Goal: Task Accomplishment & Management: Use online tool/utility

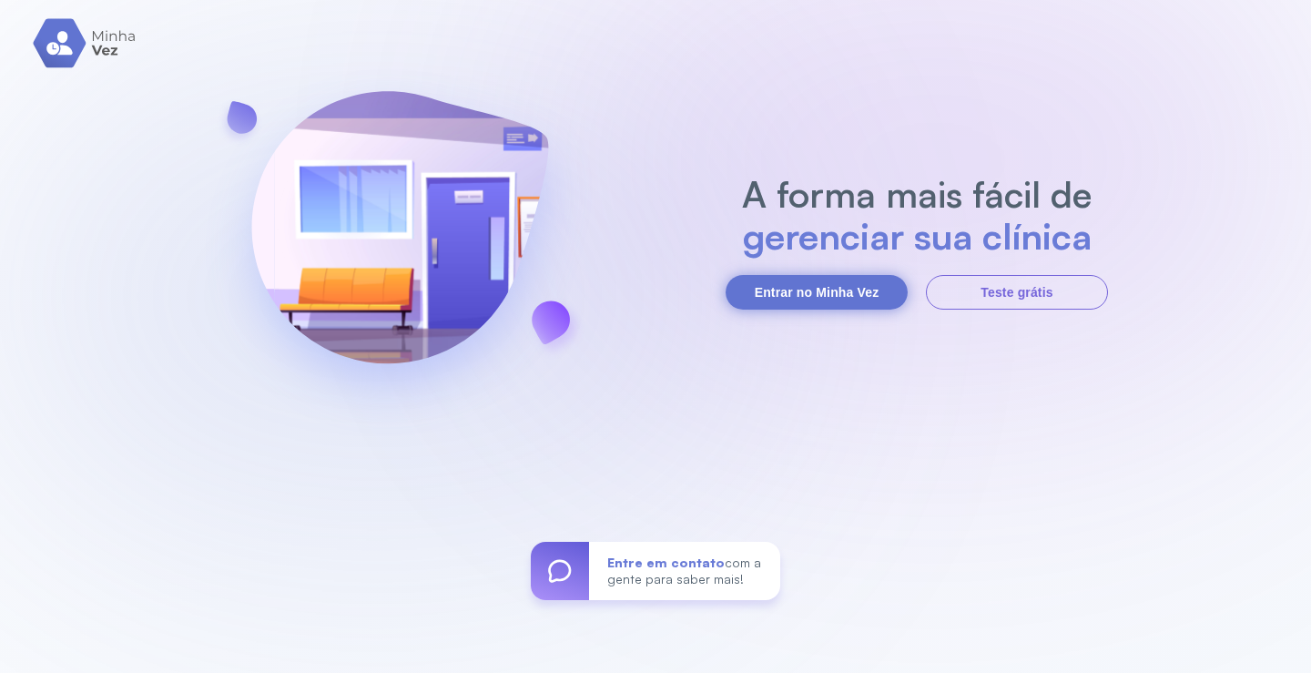
click at [895, 294] on button "Entrar no Minha Vez" at bounding box center [817, 292] width 182 height 35
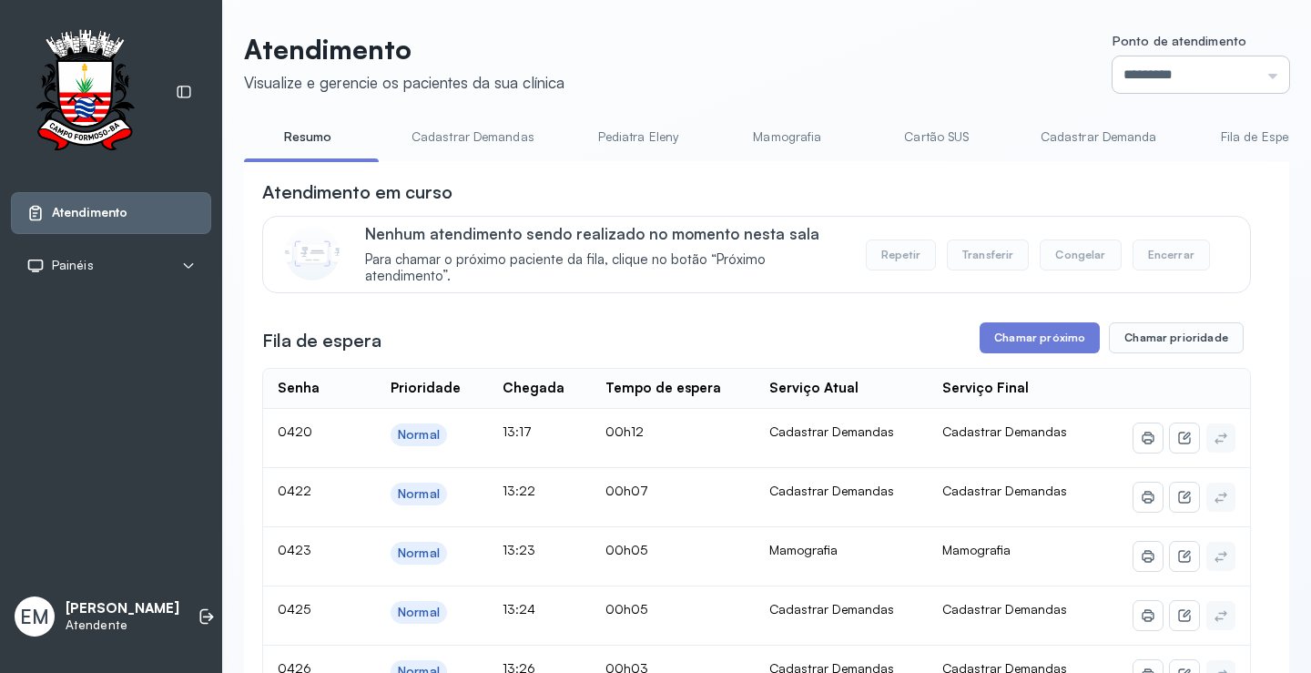
click at [1152, 62] on input "*********" at bounding box center [1201, 74] width 177 height 36
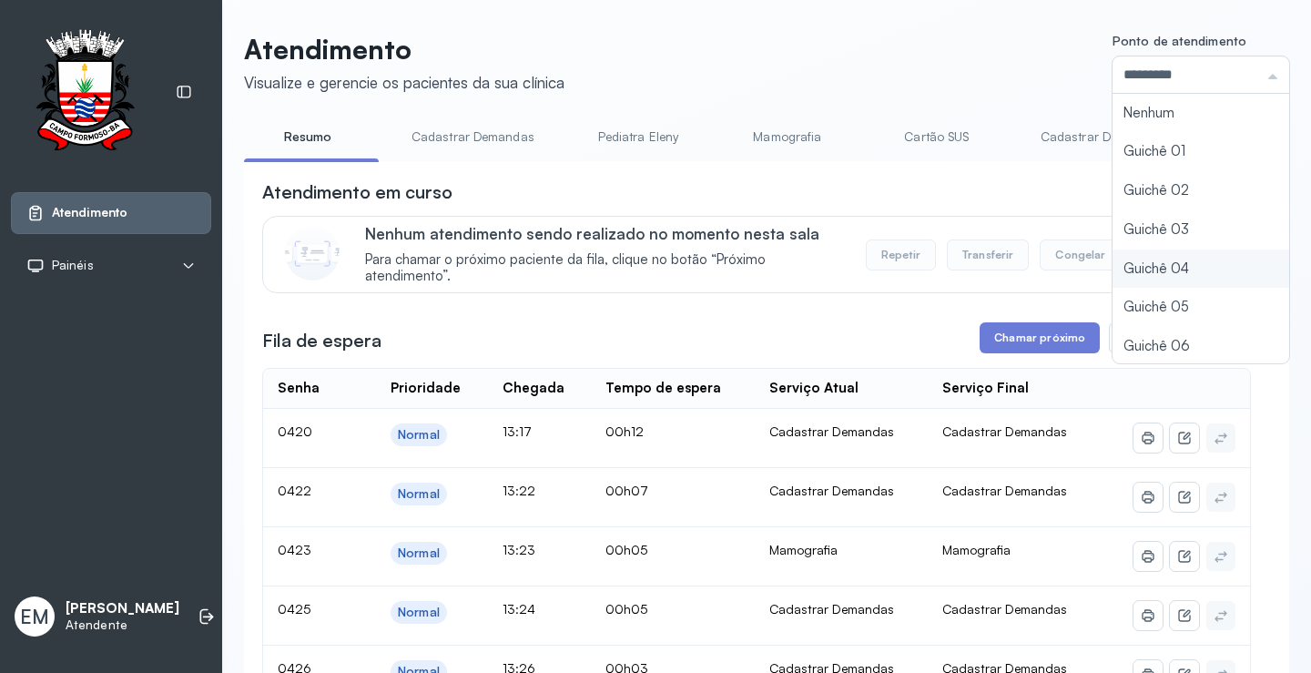
type input "*********"
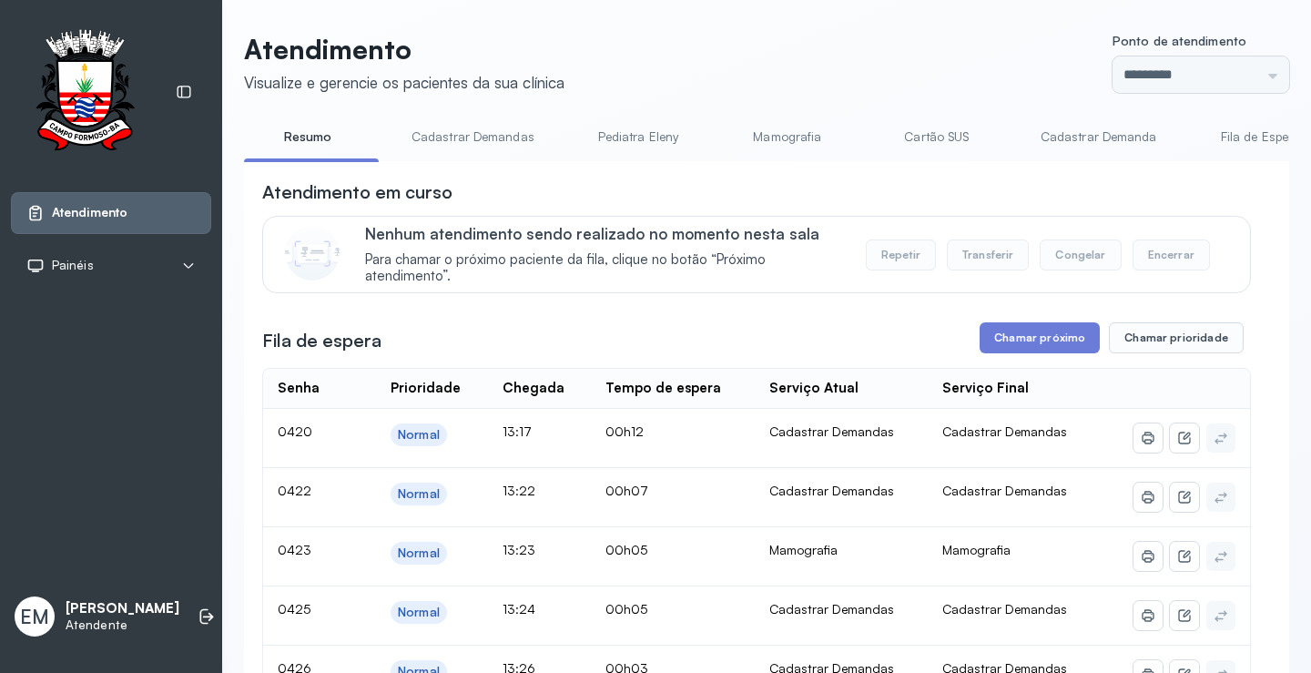
click at [1023, 347] on button "Chamar próximo" at bounding box center [1040, 337] width 120 height 31
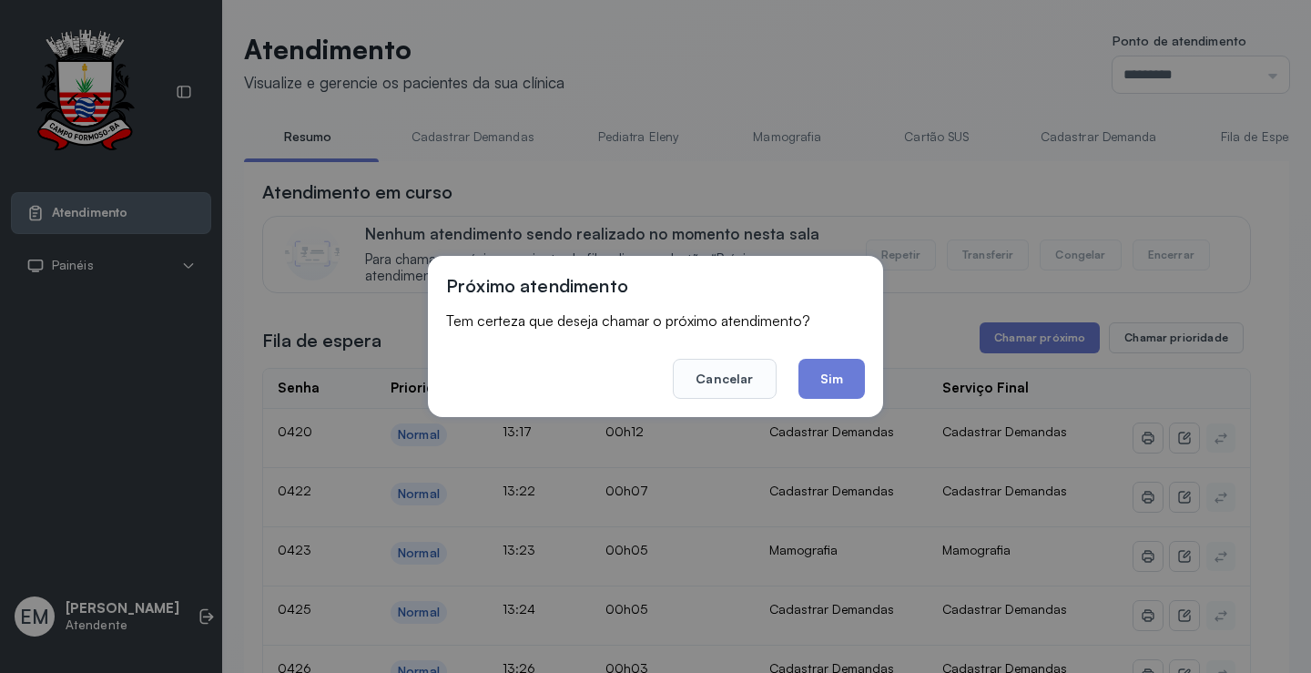
click at [824, 358] on footer "Cancelar Sim" at bounding box center [655, 366] width 419 height 66
click at [824, 372] on button "Sim" at bounding box center [832, 379] width 66 height 40
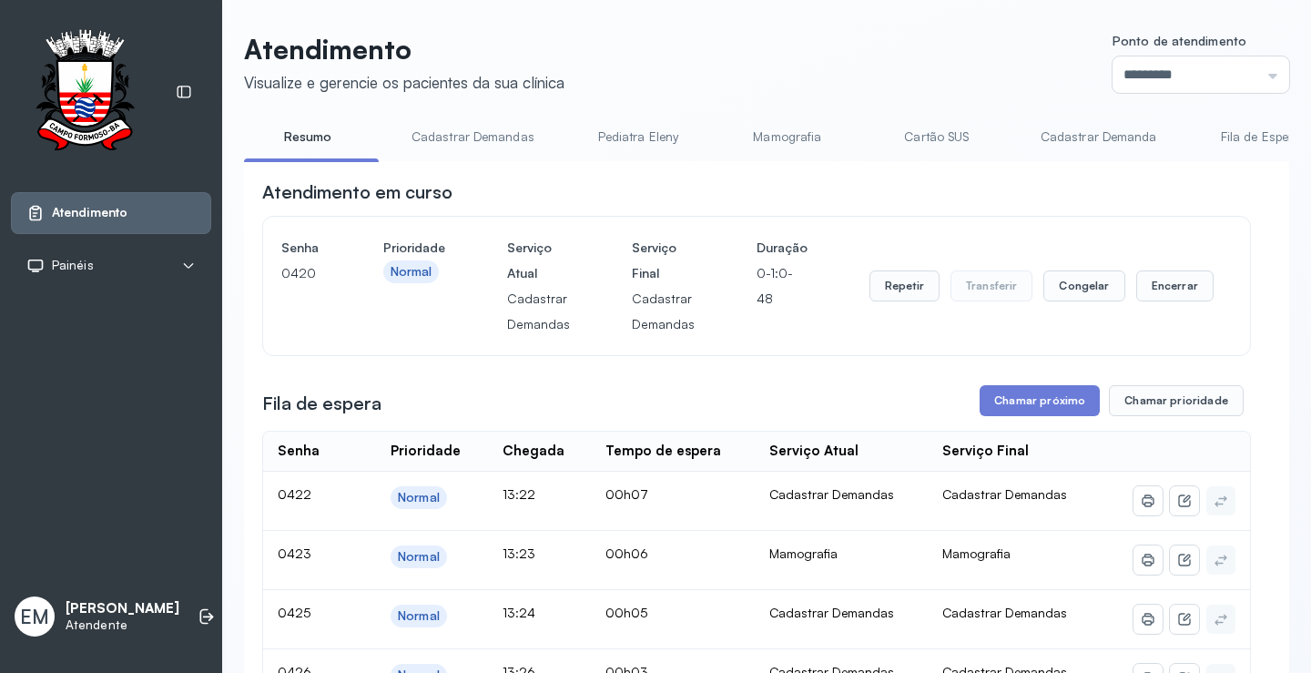
click at [1162, 281] on button "Encerrar" at bounding box center [1174, 285] width 77 height 31
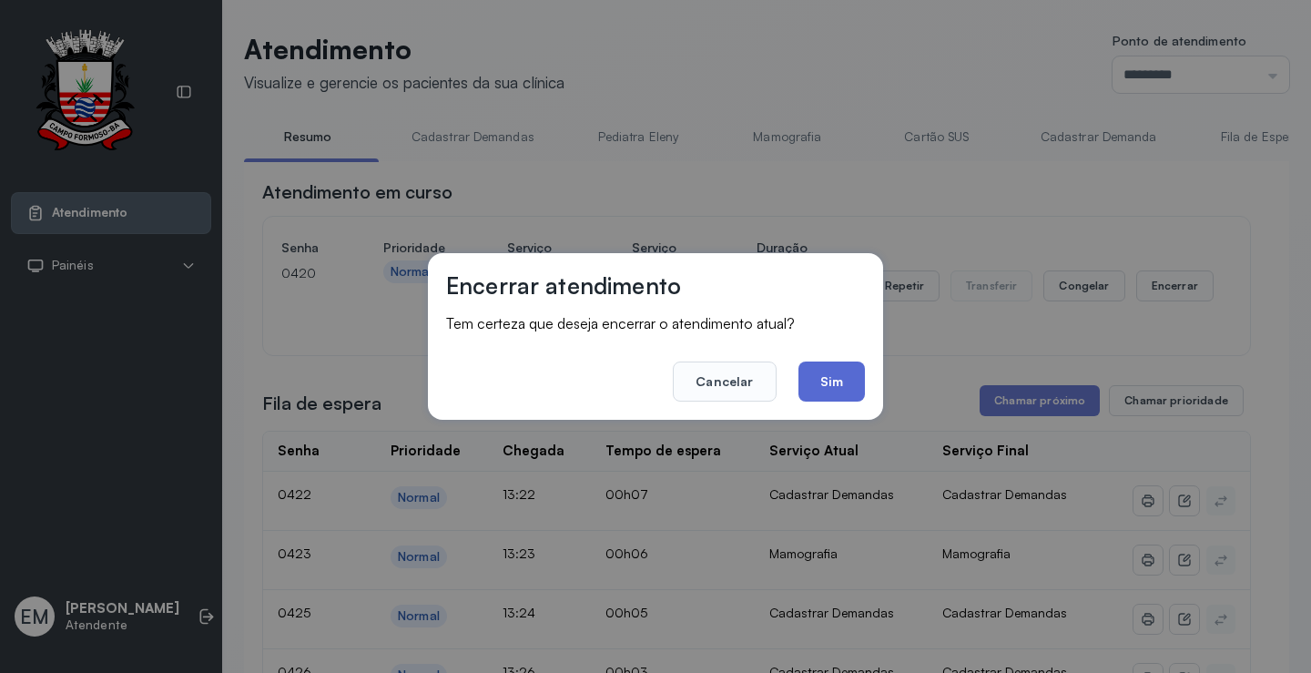
click at [817, 364] on button "Sim" at bounding box center [832, 381] width 66 height 40
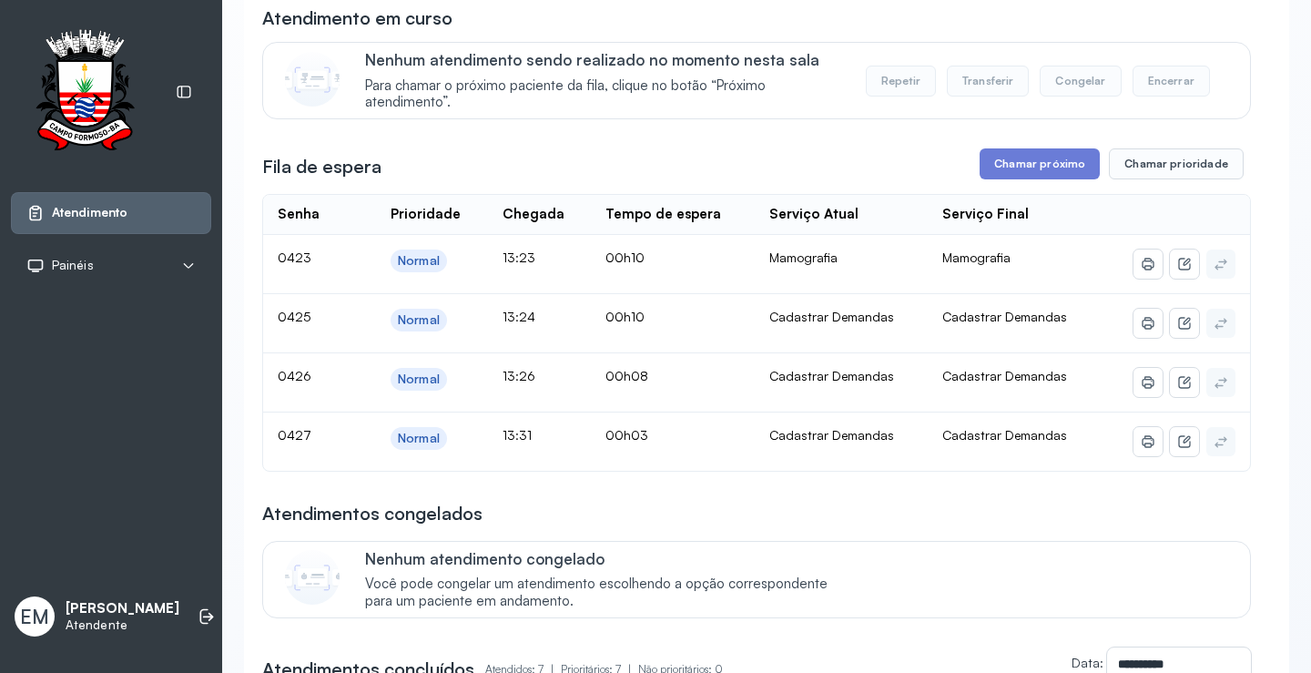
scroll to position [182, 0]
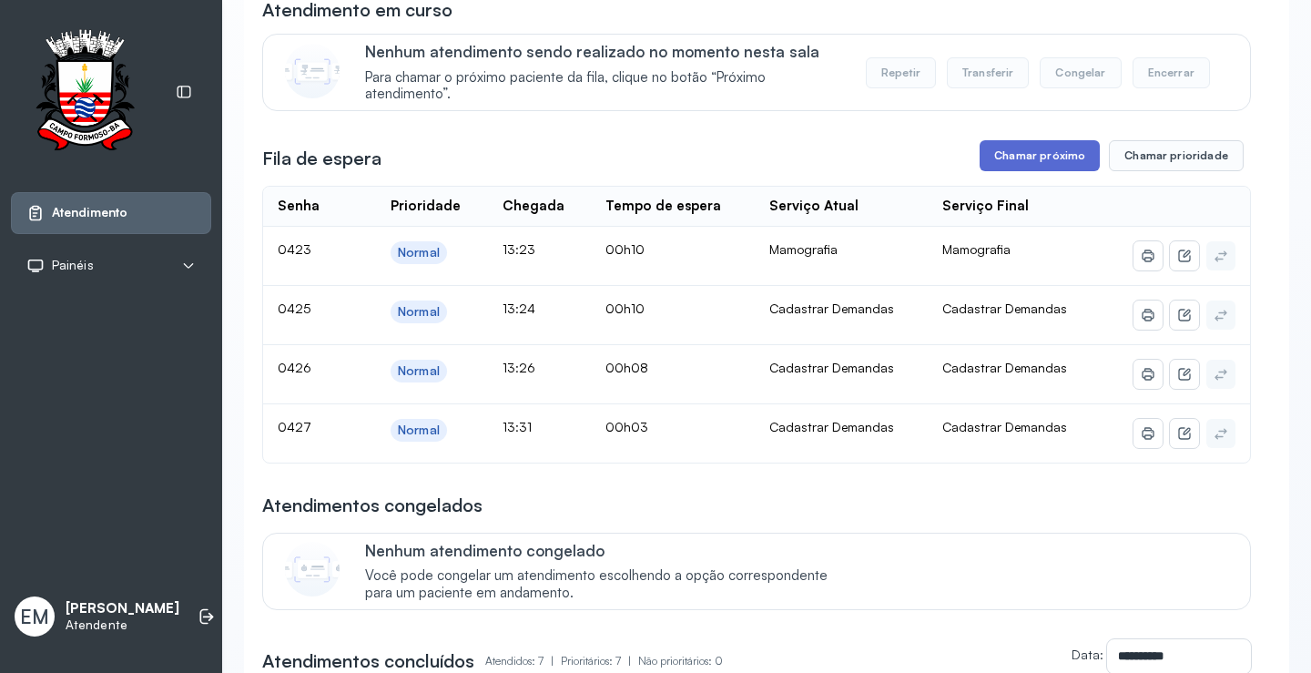
click at [1045, 168] on button "Chamar próximo" at bounding box center [1040, 155] width 120 height 31
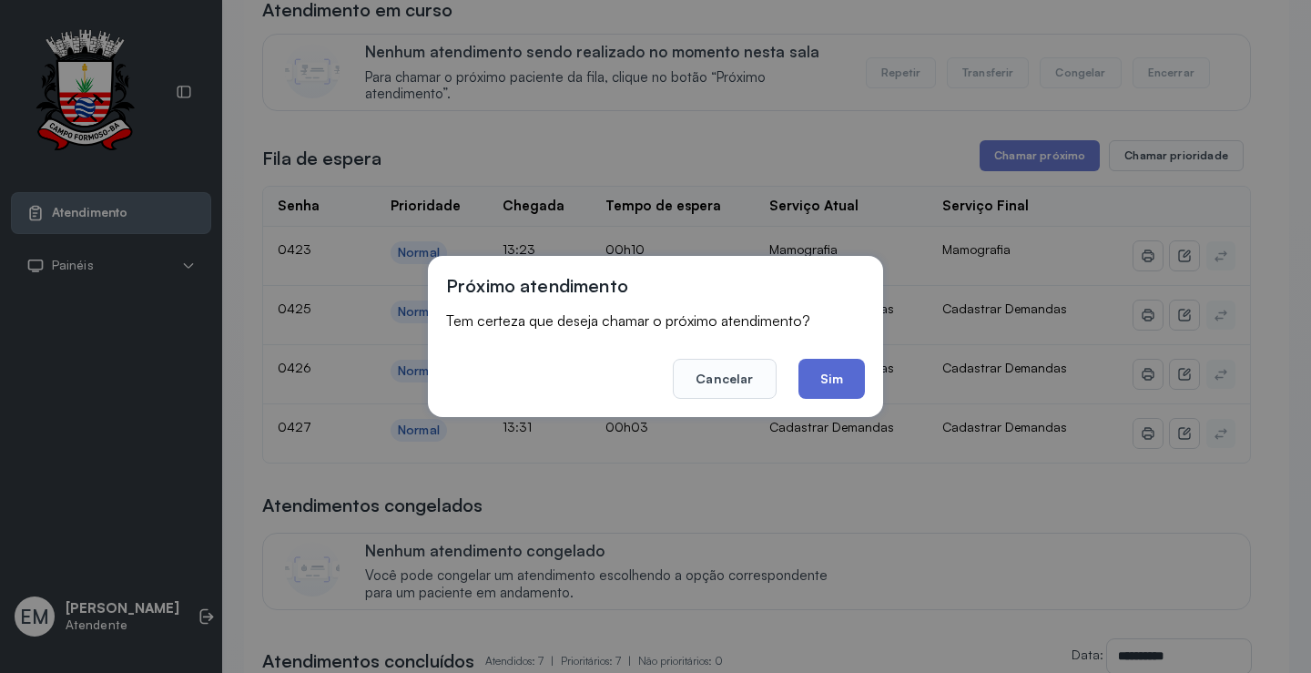
click at [804, 390] on button "Sim" at bounding box center [832, 379] width 66 height 40
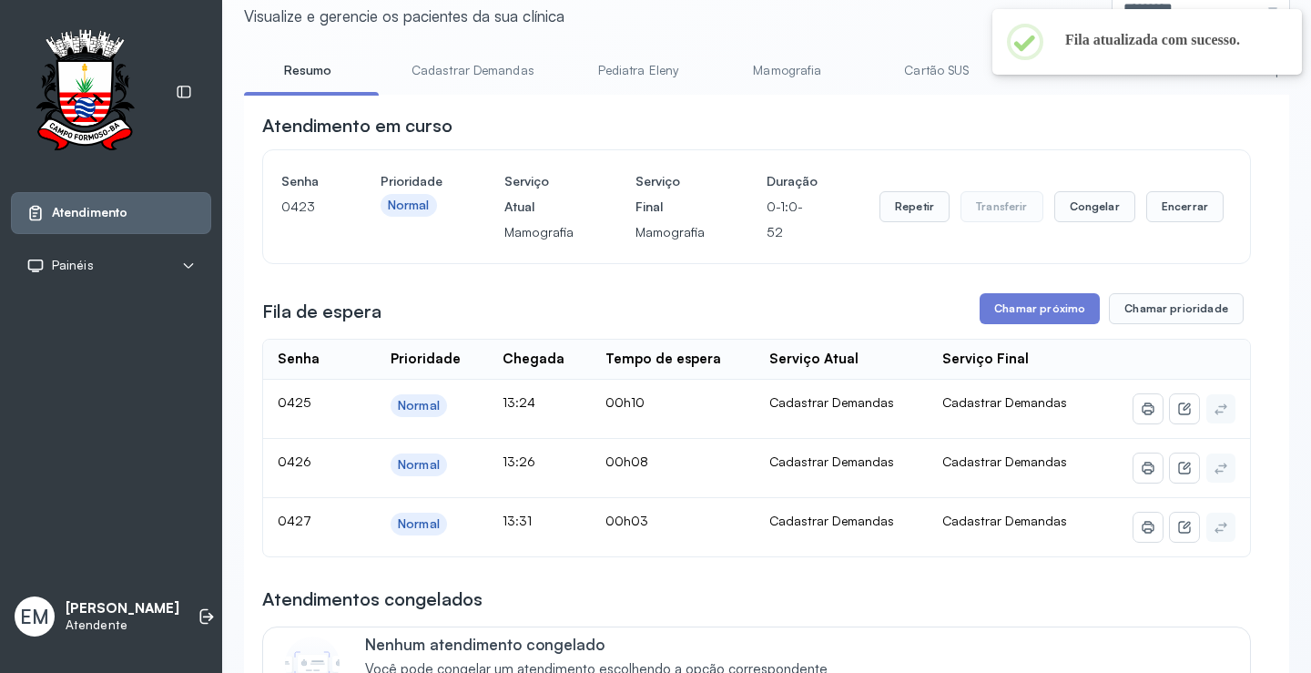
scroll to position [0, 0]
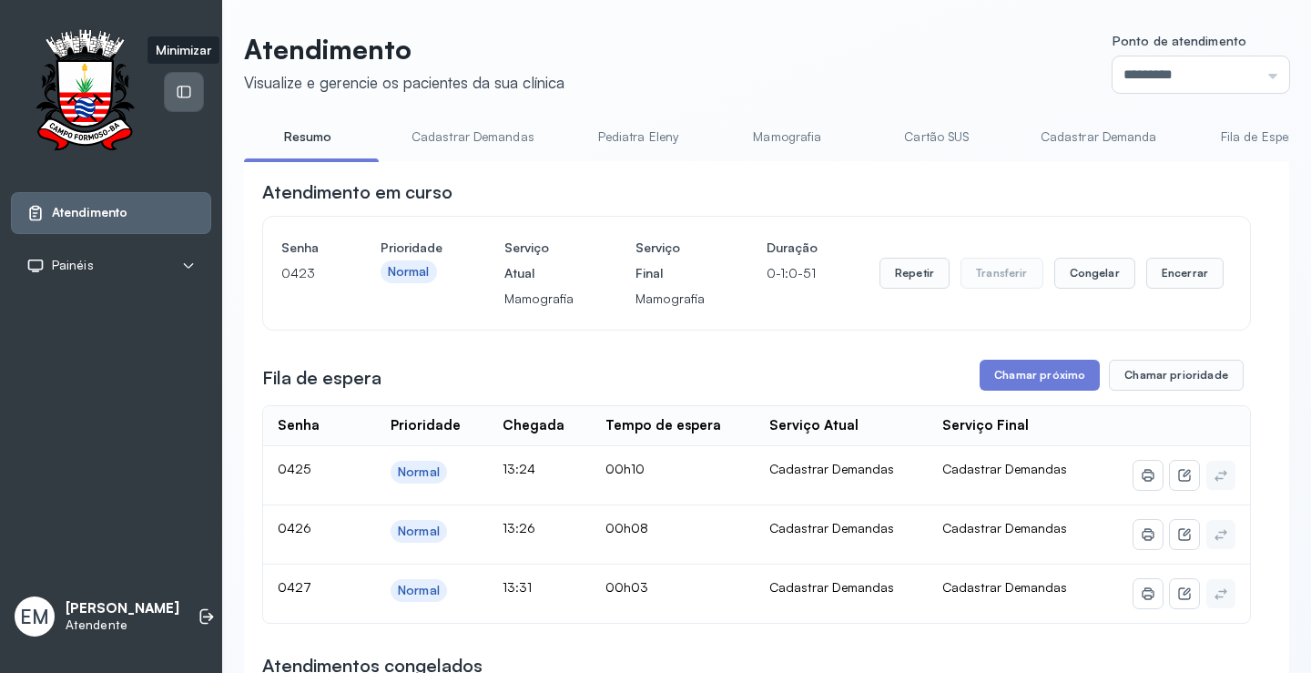
click at [166, 83] on div at bounding box center [184, 92] width 38 height 38
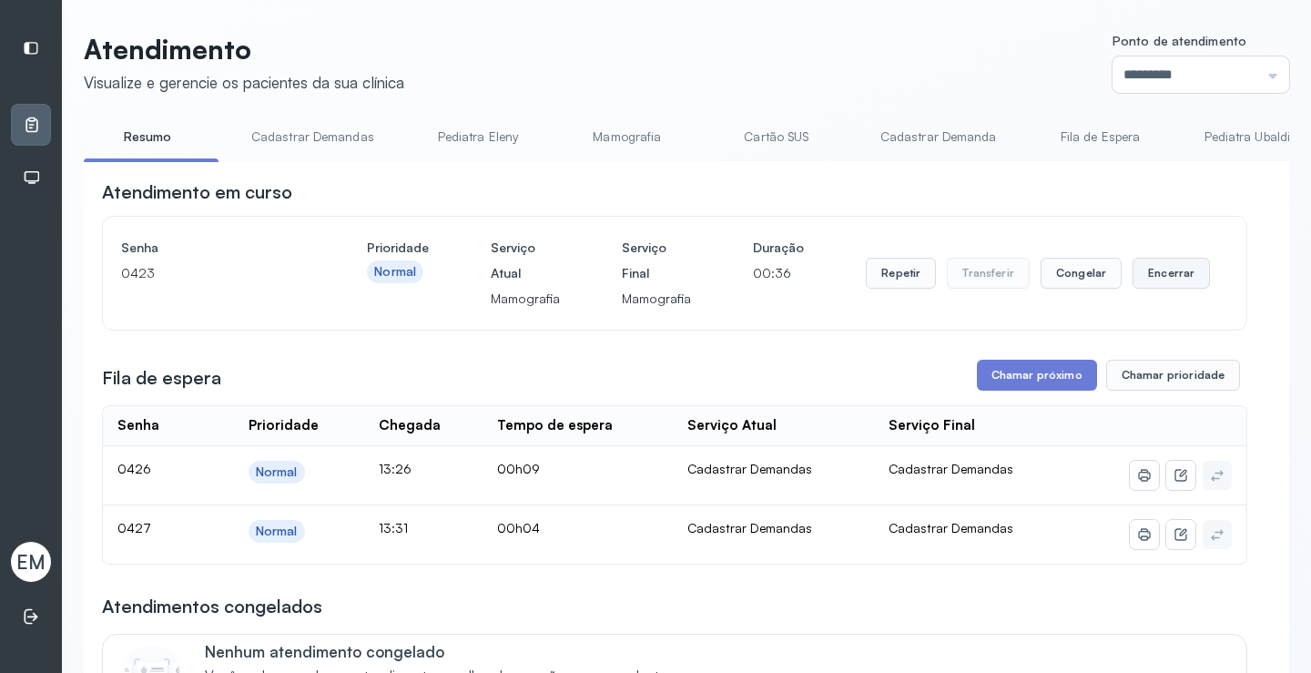
click at [1147, 289] on button "Encerrar" at bounding box center [1171, 273] width 77 height 31
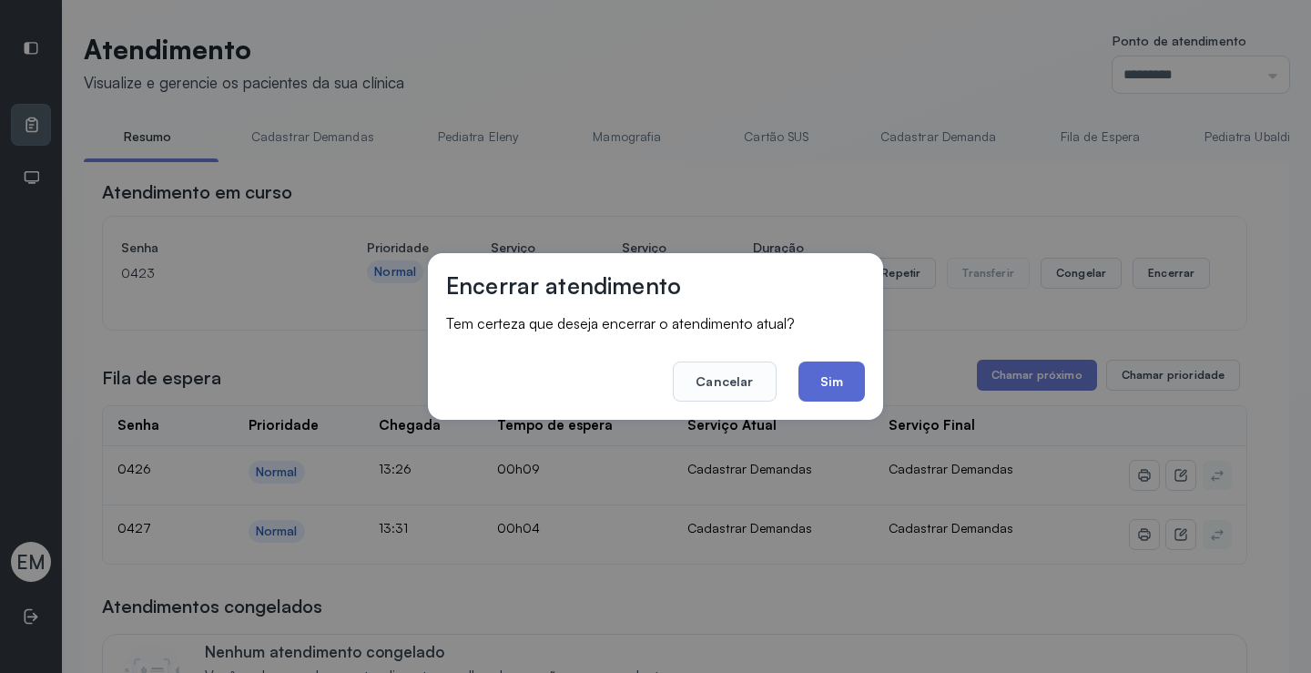
click at [840, 395] on button "Sim" at bounding box center [832, 381] width 66 height 40
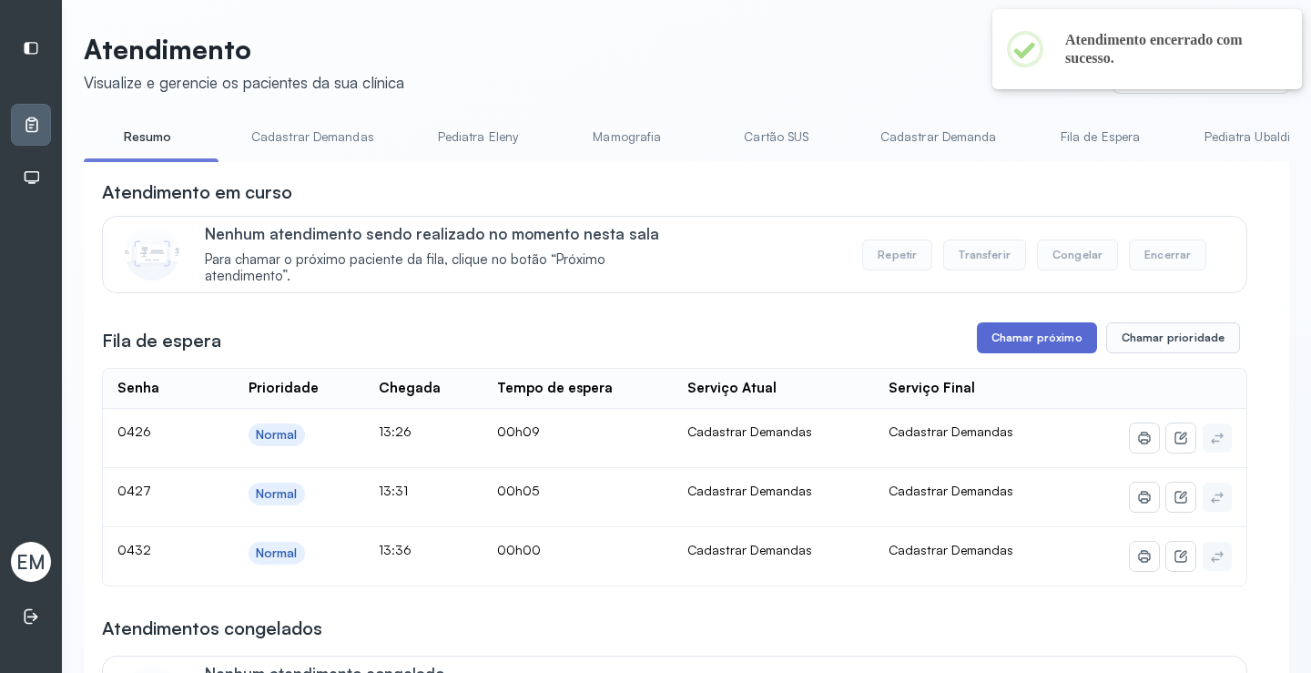
click at [1016, 340] on button "Chamar próximo" at bounding box center [1037, 337] width 120 height 31
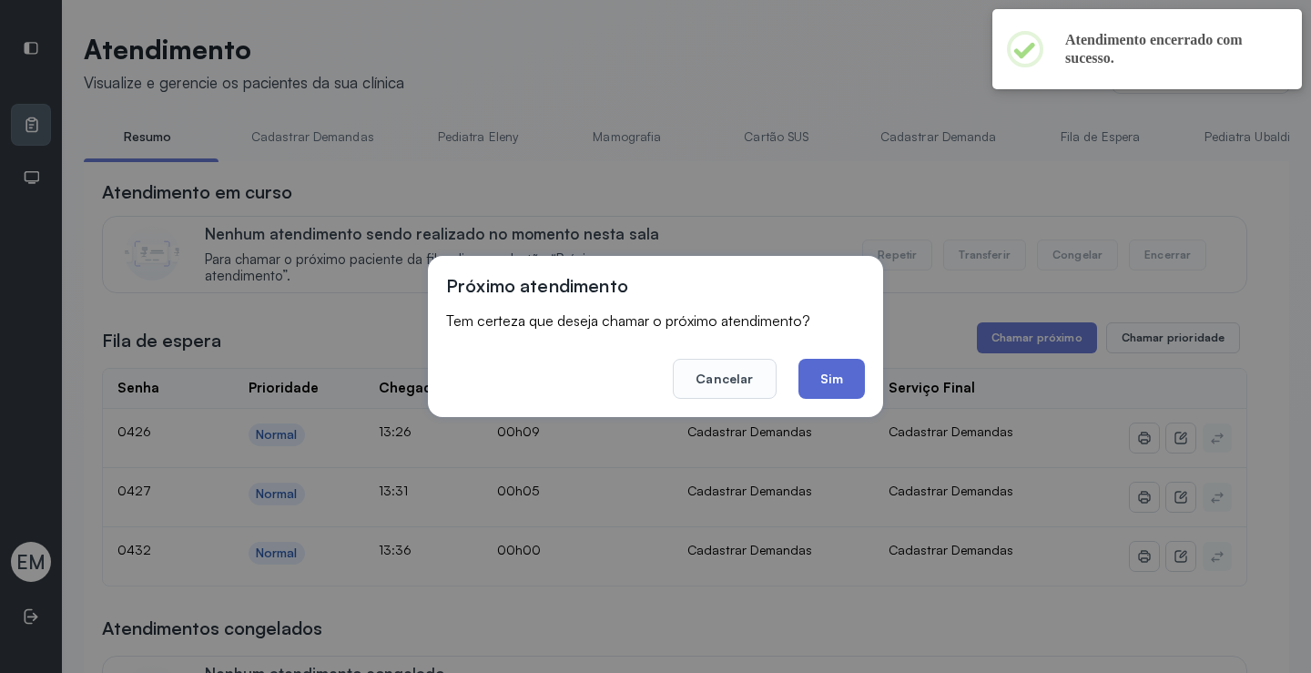
click at [836, 367] on button "Sim" at bounding box center [832, 379] width 66 height 40
